Goal: Information Seeking & Learning: Learn about a topic

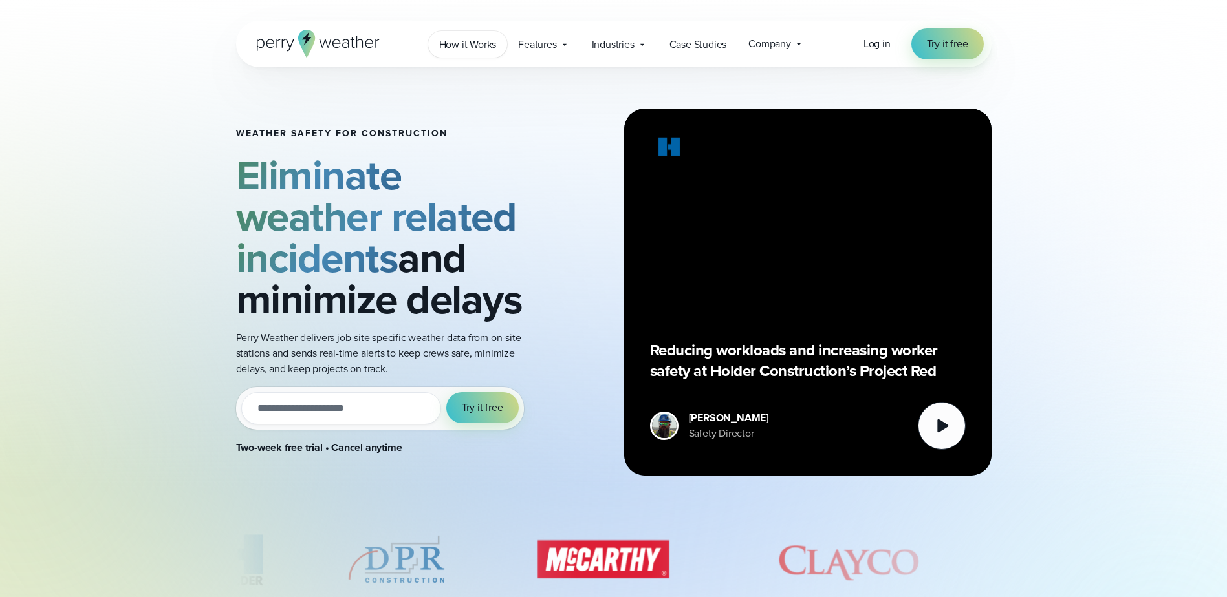
click at [462, 49] on span "How it Works" at bounding box center [468, 45] width 58 height 16
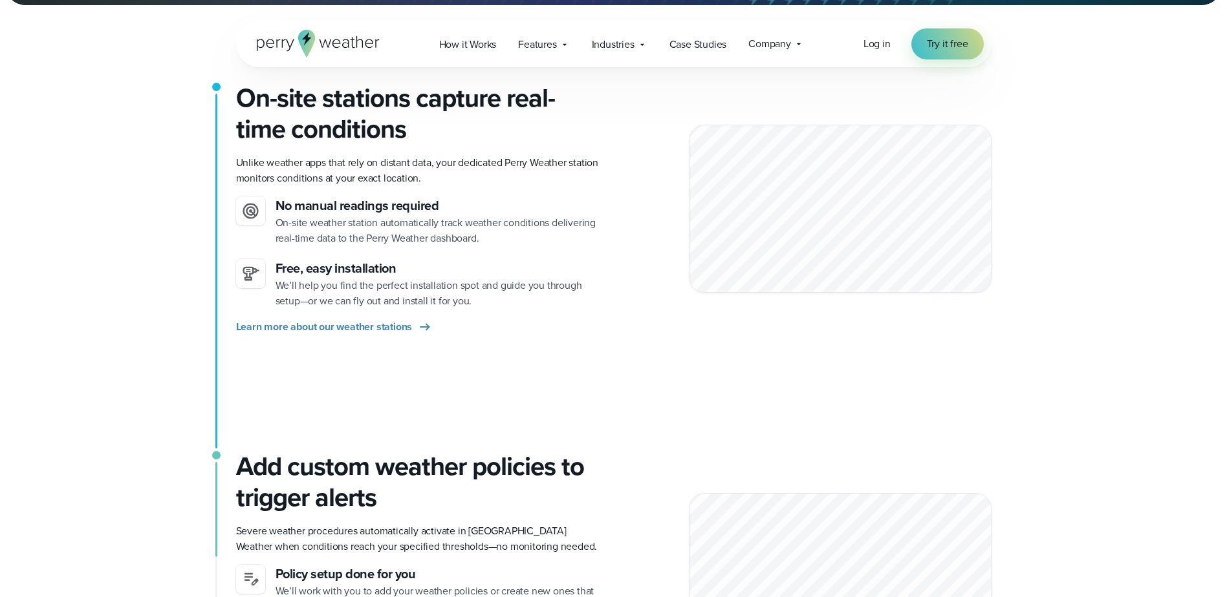
scroll to position [259, 0]
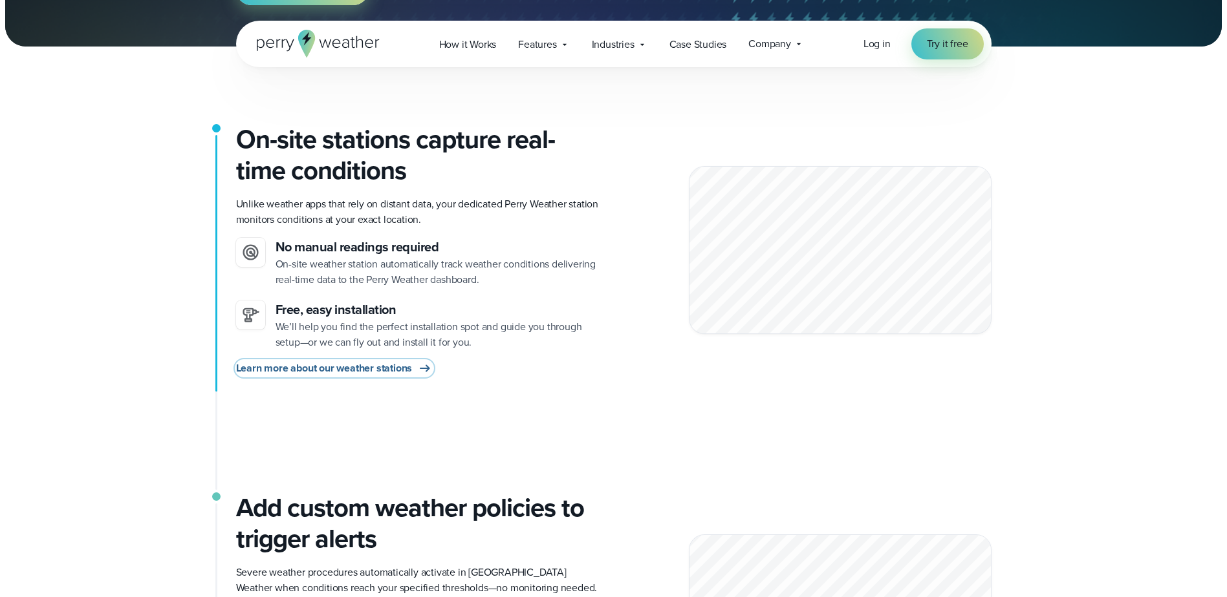
click at [353, 367] on span "Learn more about our weather stations" at bounding box center [324, 369] width 177 height 16
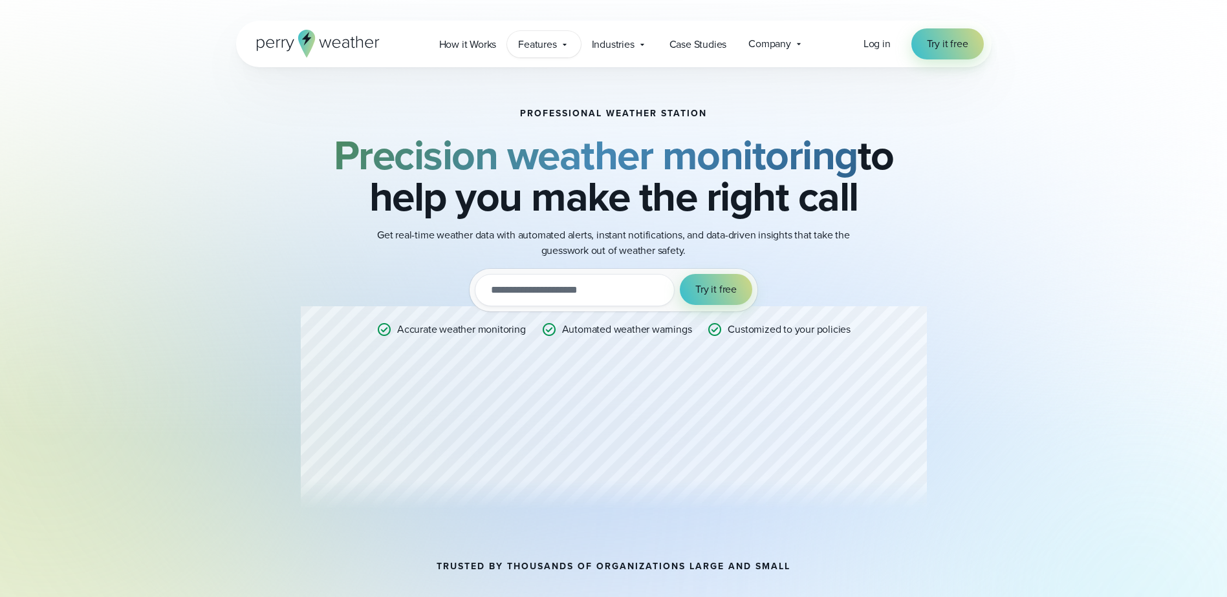
click at [541, 45] on span "Features" at bounding box center [537, 45] width 38 height 16
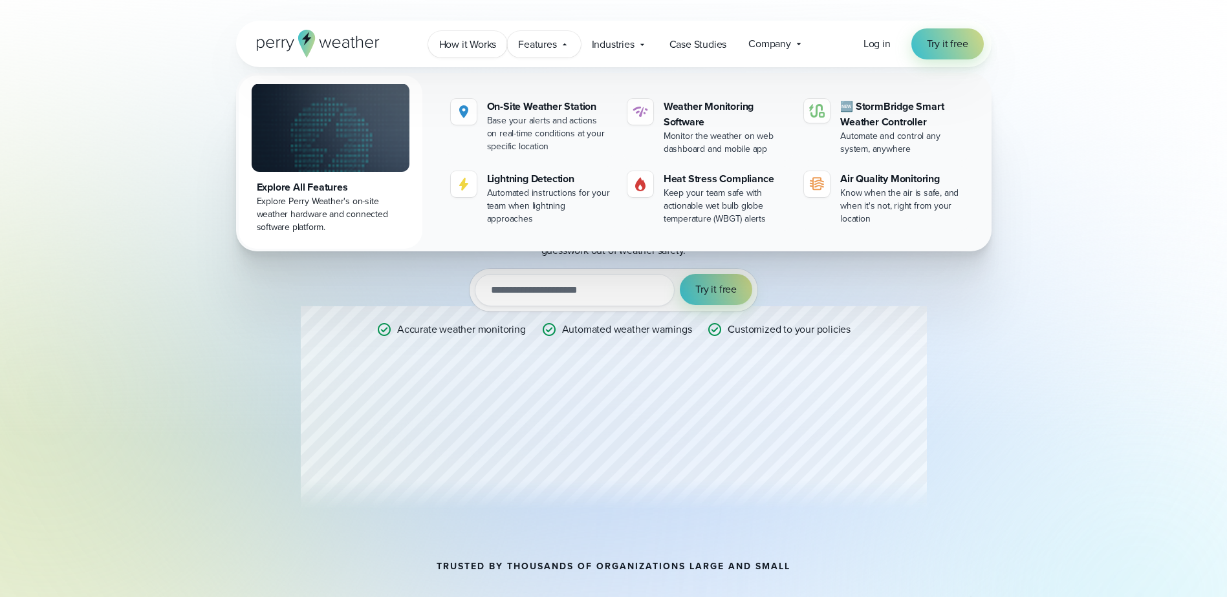
click at [454, 48] on span "How it Works" at bounding box center [468, 45] width 58 height 16
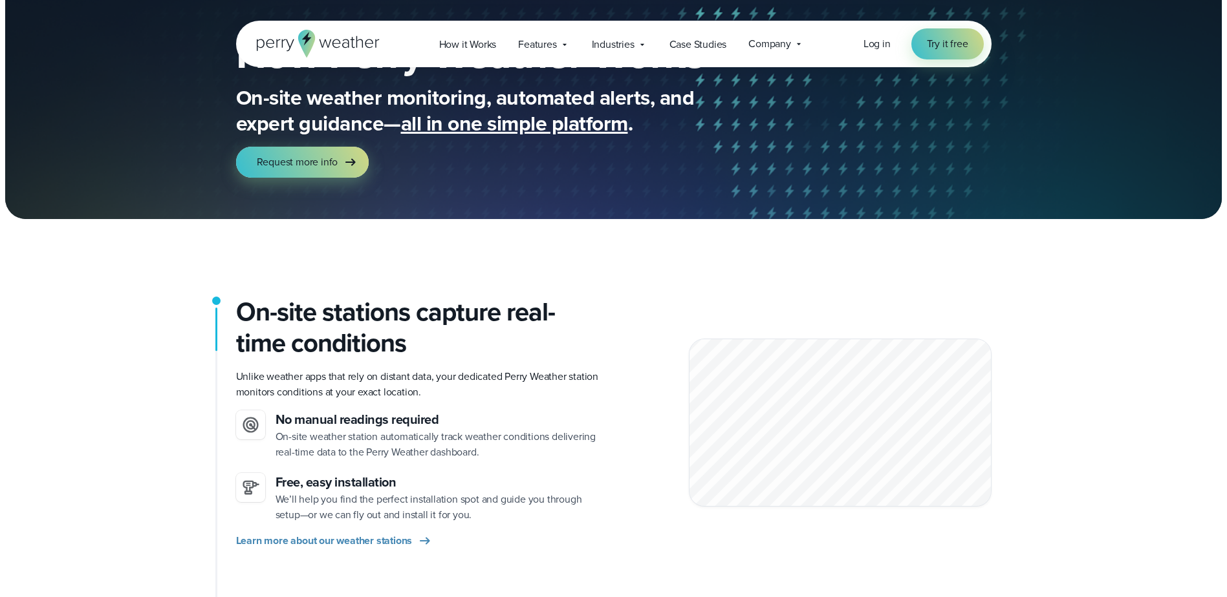
scroll to position [173, 0]
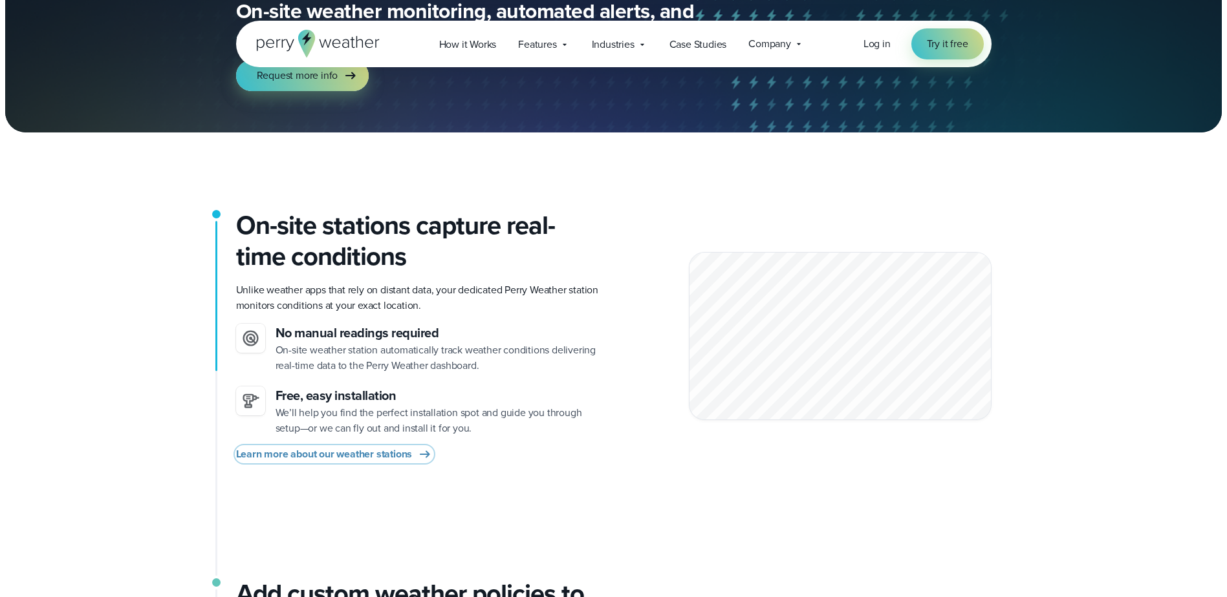
click at [381, 453] on span "Learn more about our weather stations" at bounding box center [324, 455] width 177 height 16
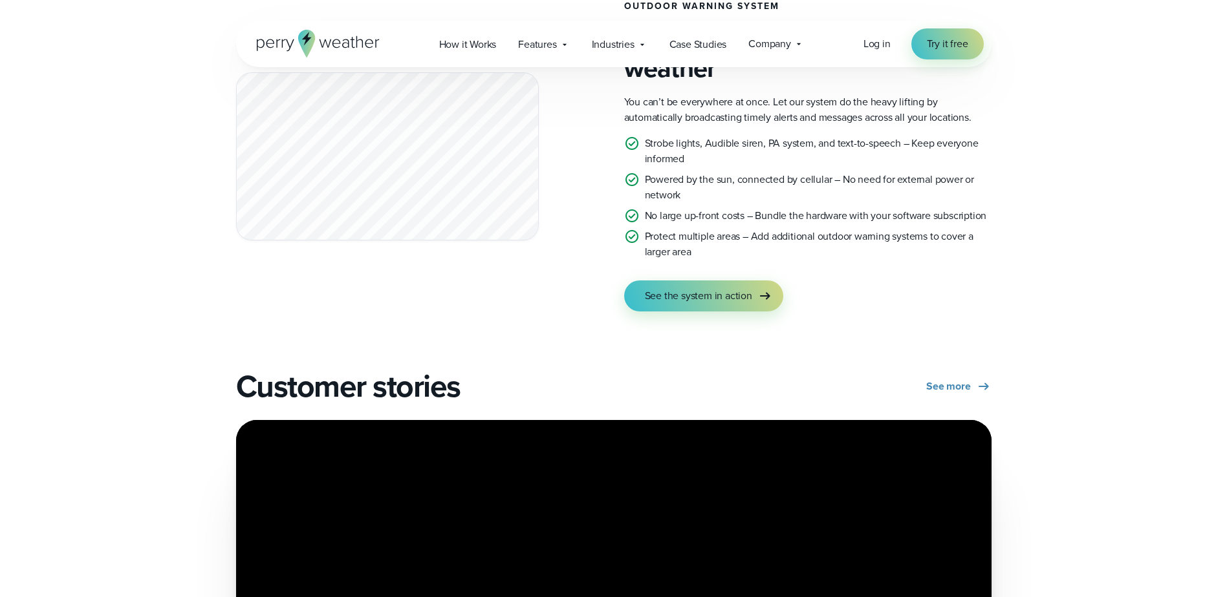
scroll to position [2242, 0]
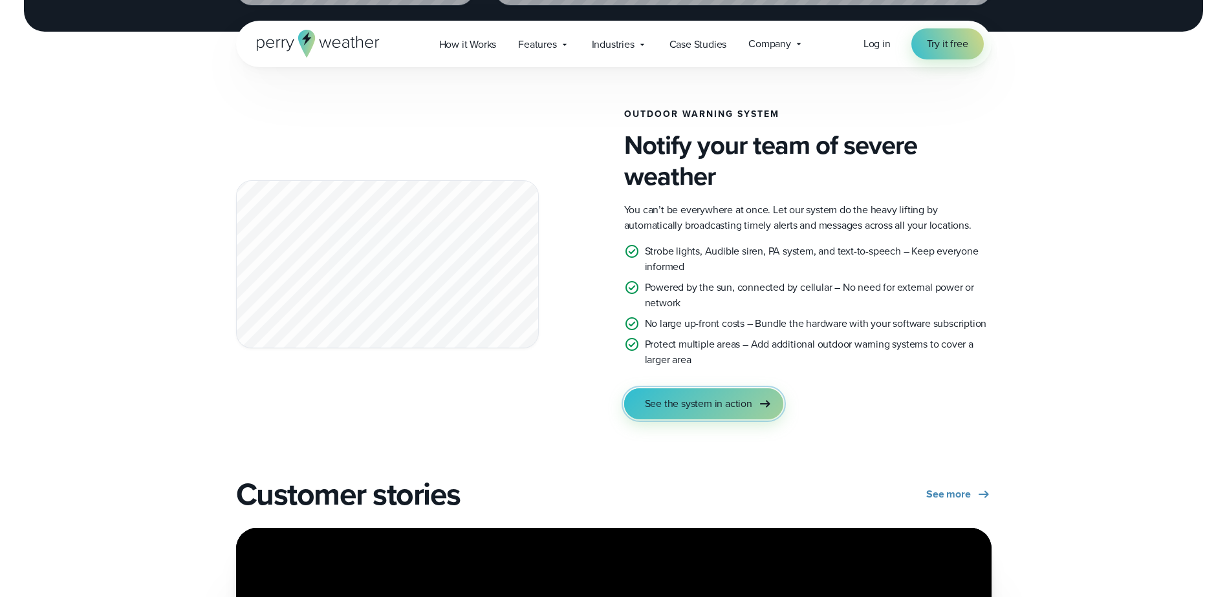
click at [722, 403] on span "See the system in action" at bounding box center [698, 404] width 107 height 16
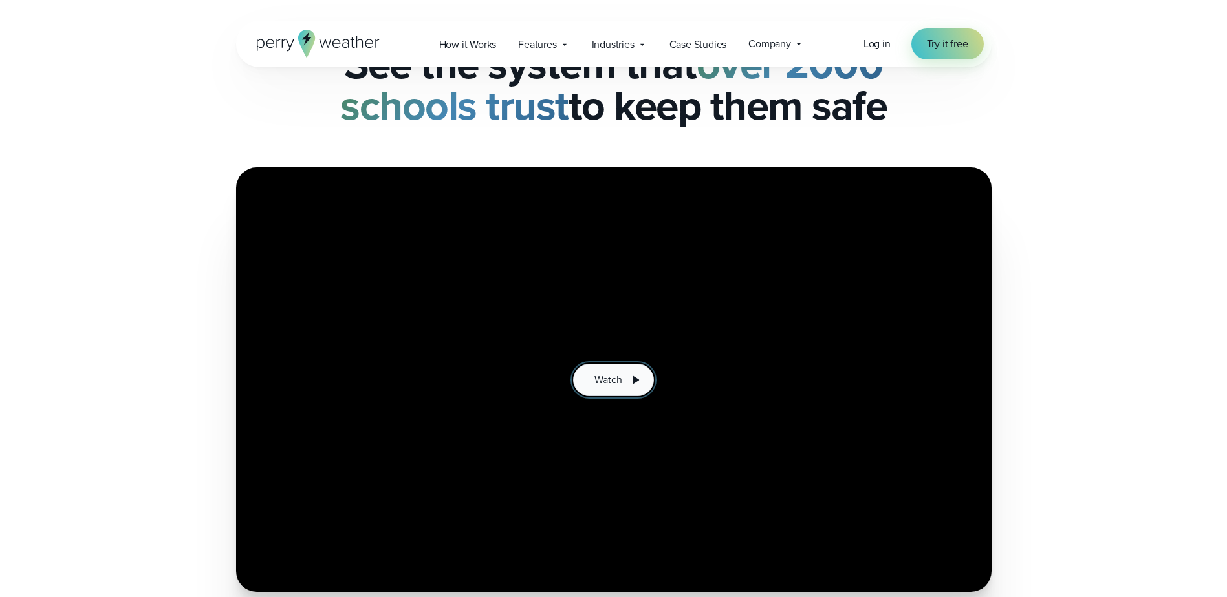
click at [636, 380] on icon at bounding box center [635, 380] width 6 height 8
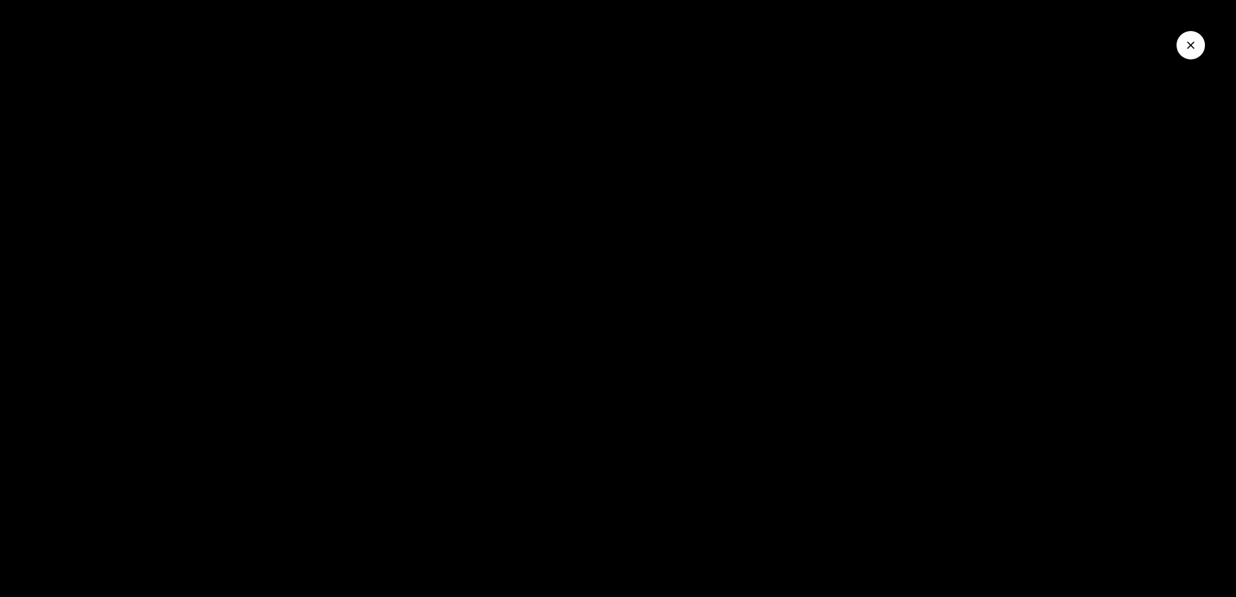
drag, startPoint x: 1199, startPoint y: 48, endPoint x: 1187, endPoint y: 58, distance: 15.7
click at [1191, 54] on button "Close Video" at bounding box center [1191, 45] width 28 height 28
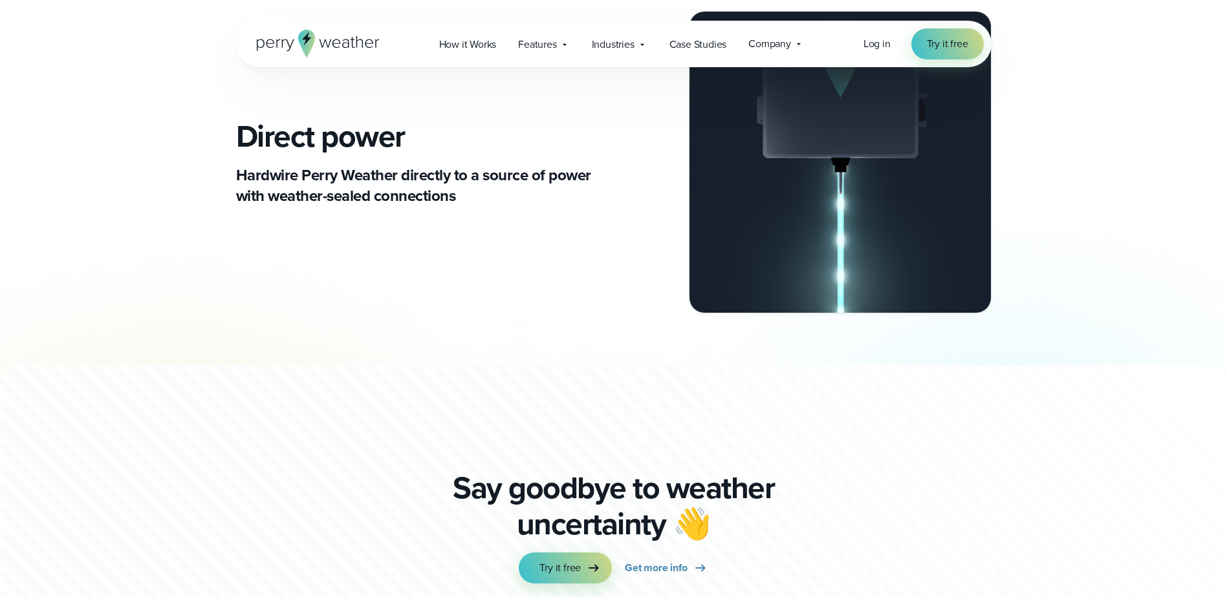
scroll to position [7156, 0]
